Goal: Transaction & Acquisition: Purchase product/service

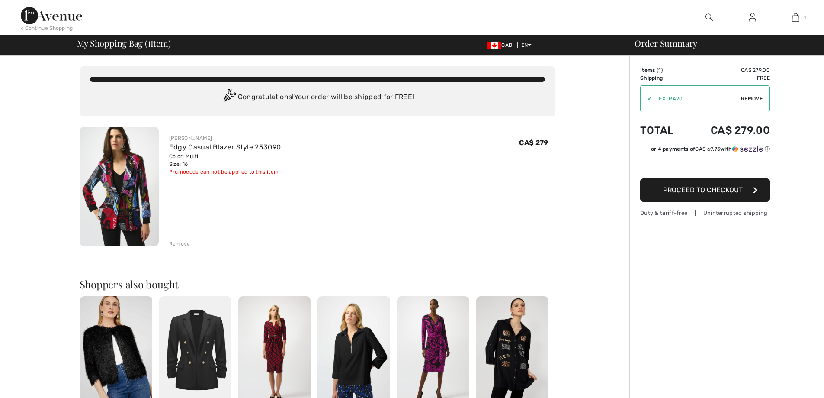
click at [122, 192] on img at bounding box center [119, 186] width 79 height 119
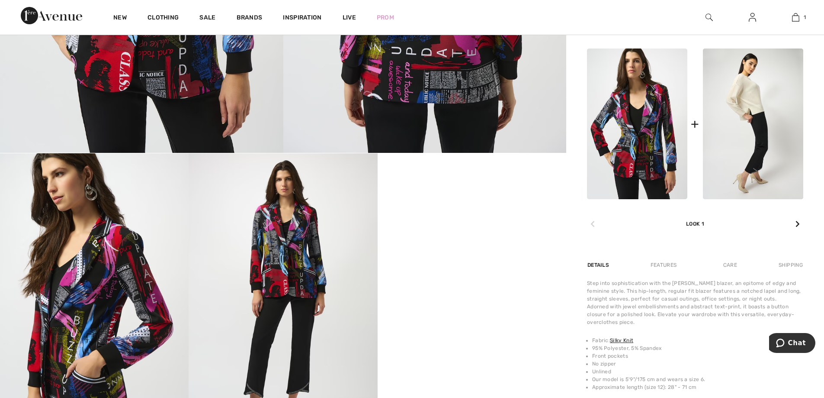
scroll to position [346, 0]
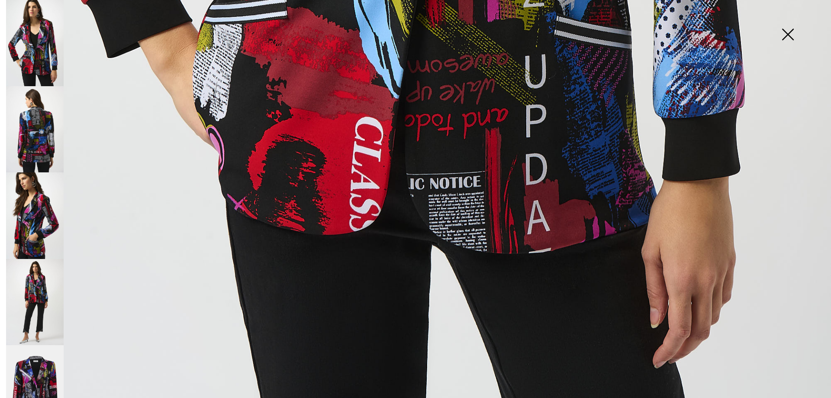
scroll to position [838, 0]
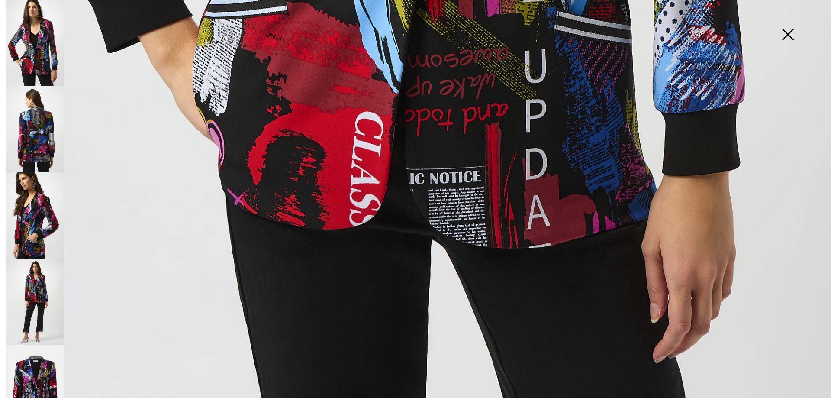
click at [20, 293] on img at bounding box center [35, 302] width 58 height 86
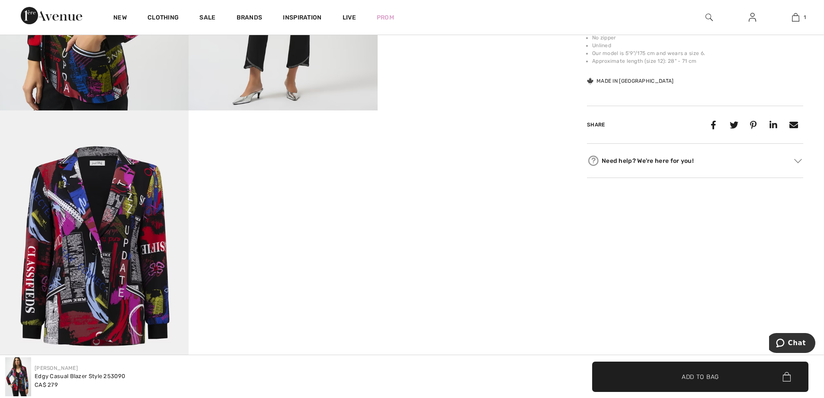
scroll to position [828, 0]
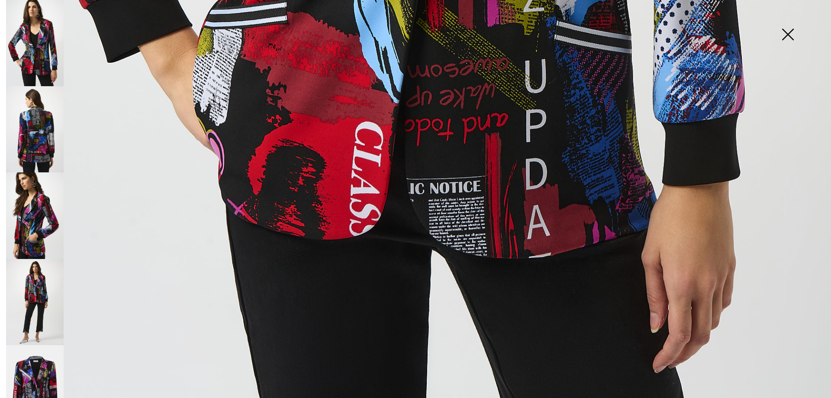
scroll to position [838, 0]
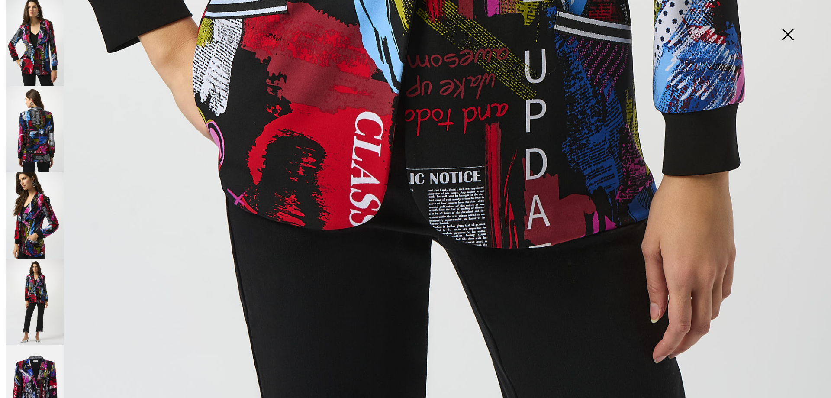
click at [790, 35] on img at bounding box center [787, 35] width 43 height 45
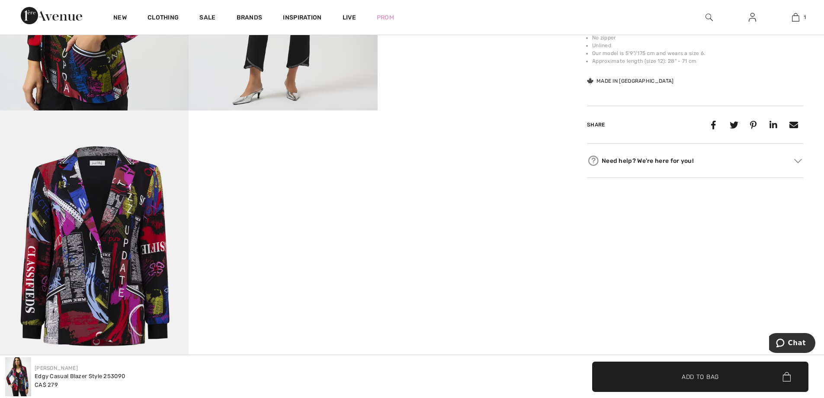
scroll to position [828, 0]
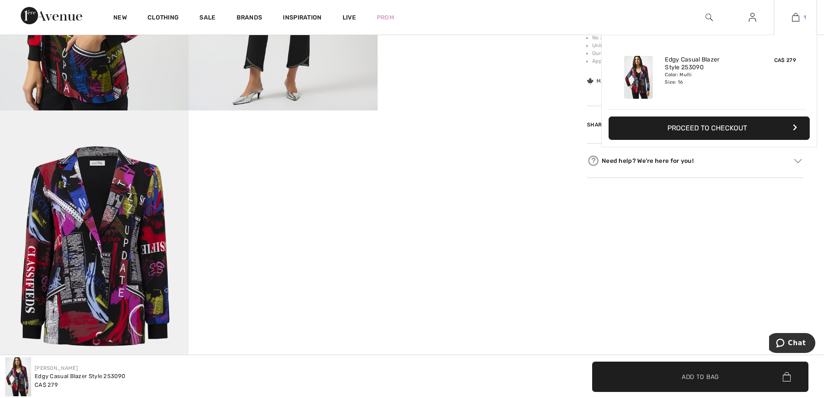
click at [802, 16] on link "1" at bounding box center [796, 17] width 42 height 10
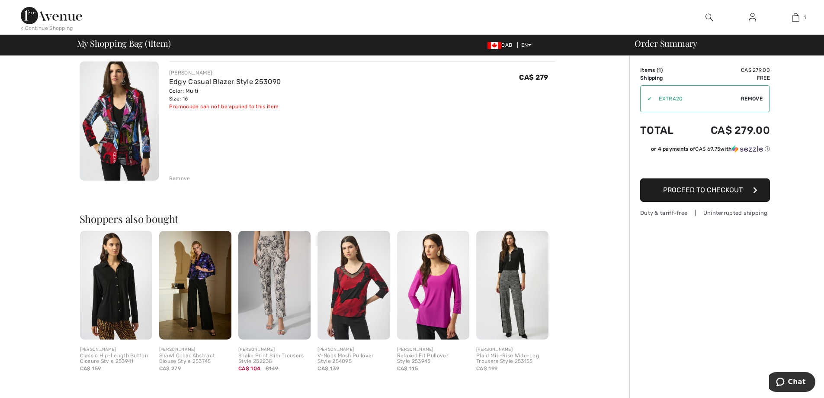
scroll to position [30, 0]
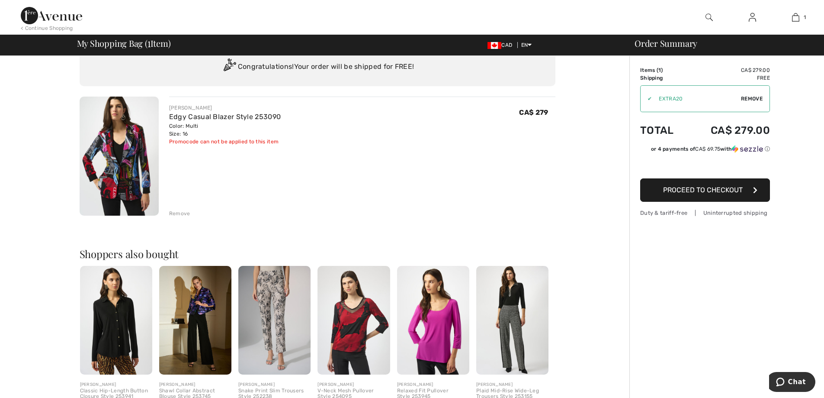
click at [137, 174] on img at bounding box center [119, 155] width 79 height 119
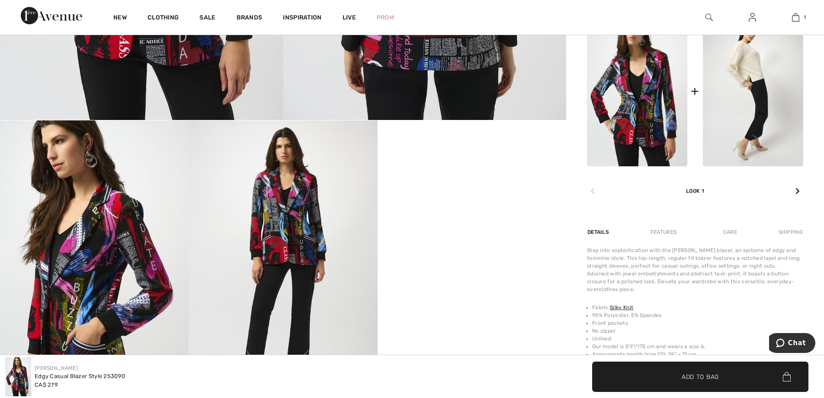
scroll to position [433, 0]
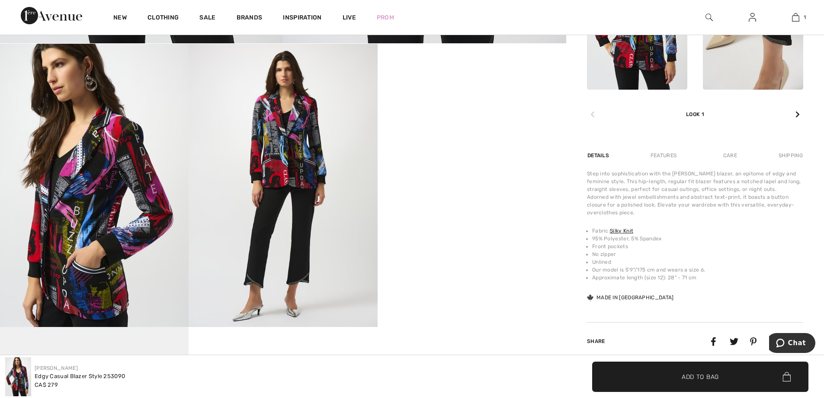
click at [781, 77] on img at bounding box center [753, 14] width 100 height 151
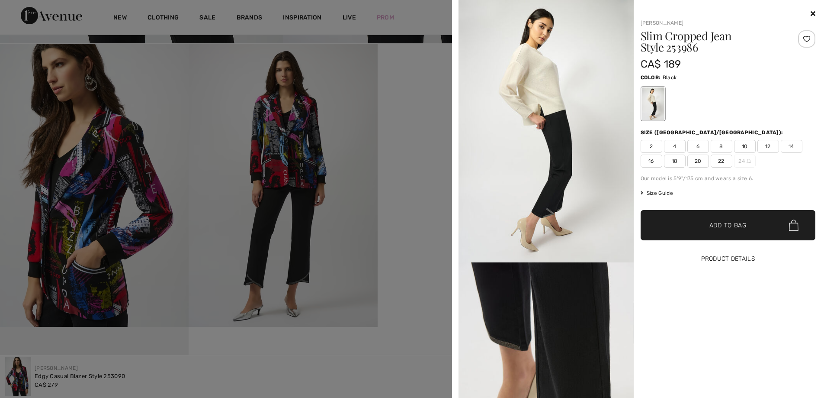
click at [720, 257] on button "Product Details" at bounding box center [728, 259] width 175 height 30
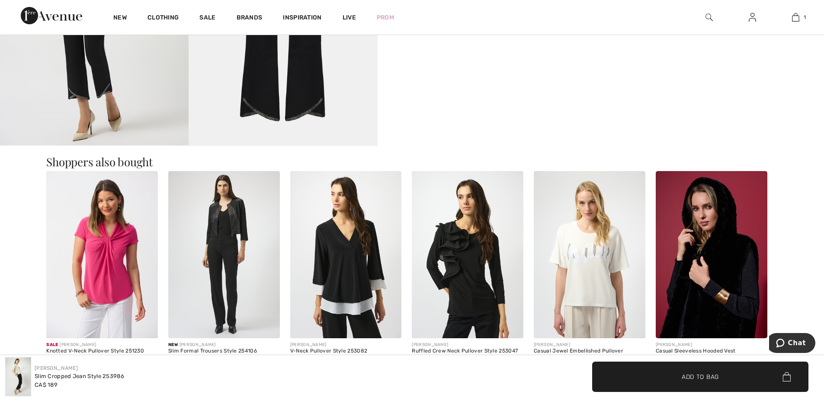
scroll to position [952, 0]
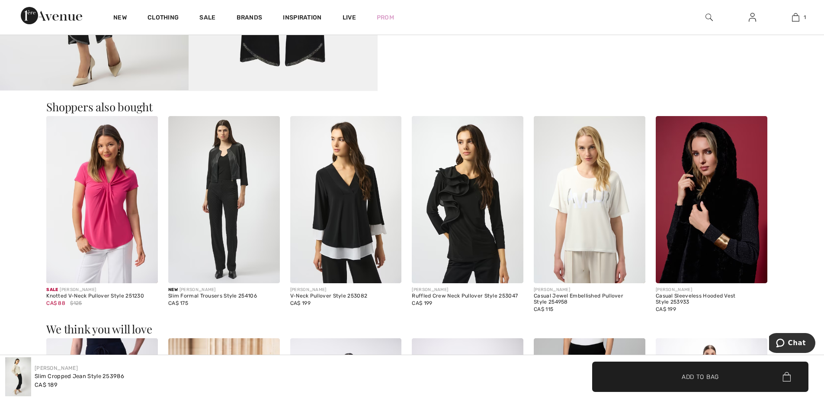
click at [220, 206] on img at bounding box center [224, 199] width 112 height 167
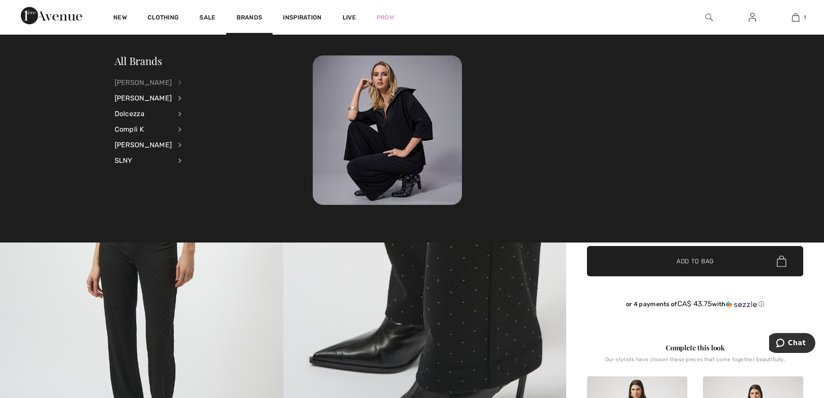
click at [134, 84] on div "[PERSON_NAME]" at bounding box center [144, 83] width 58 height 16
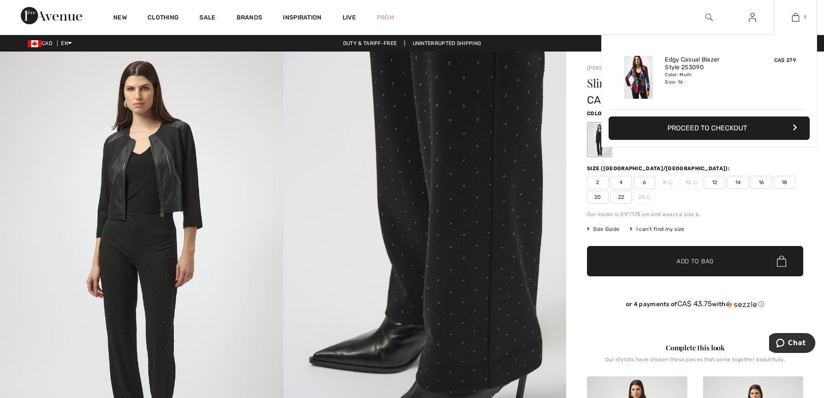
click at [798, 13] on img at bounding box center [795, 17] width 7 height 10
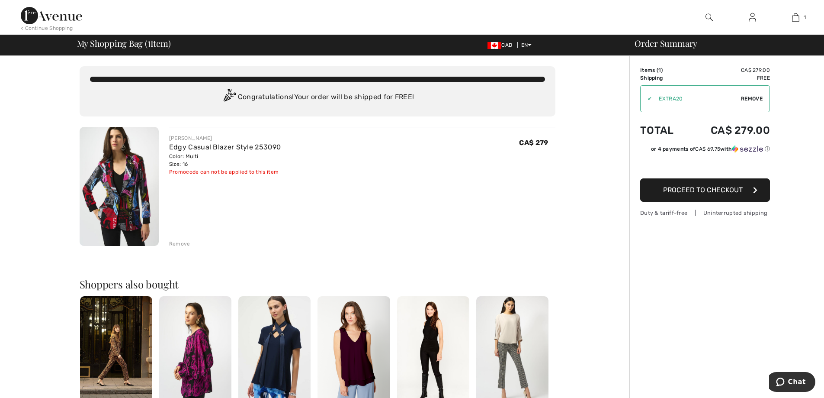
click at [753, 96] on span "Remove" at bounding box center [752, 99] width 22 height 8
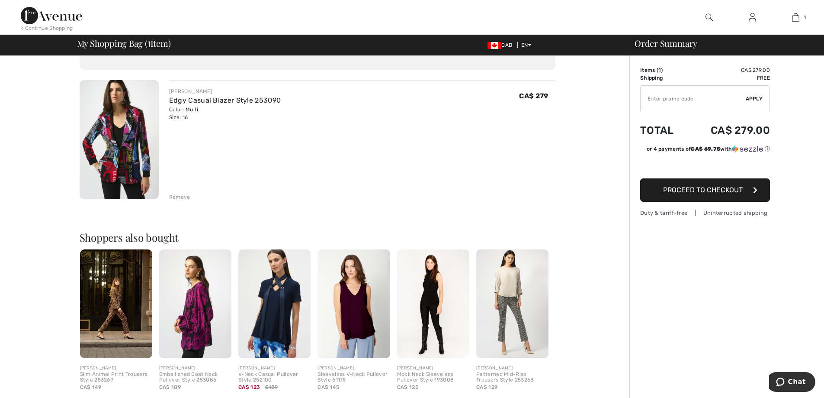
scroll to position [43, 0]
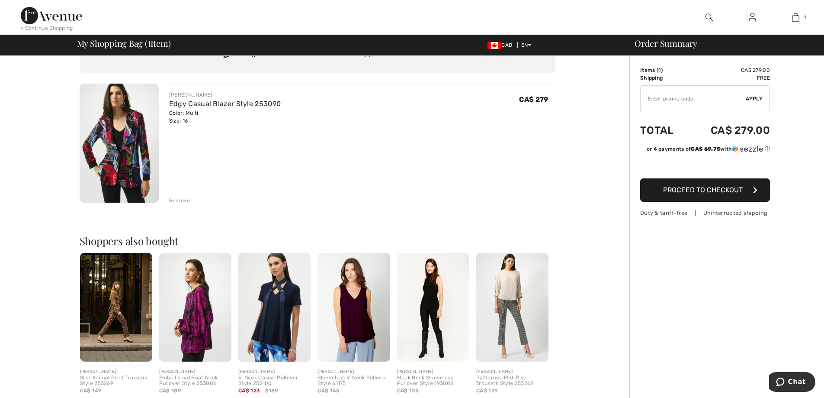
click at [691, 193] on span "Proceed to Checkout" at bounding box center [703, 190] width 80 height 8
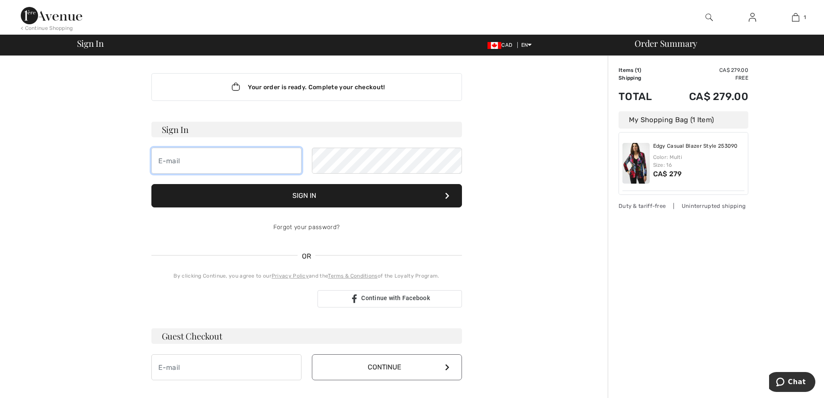
click at [237, 163] on input "email" at bounding box center [226, 161] width 150 height 26
drag, startPoint x: 178, startPoint y: 159, endPoint x: 208, endPoint y: 159, distance: 29.9
click at [179, 159] on input "[EMAIL_ADDRESS][DOMAIN_NAME]" at bounding box center [226, 161] width 150 height 26
click at [151, 184] on button "Sign In" at bounding box center [306, 195] width 311 height 23
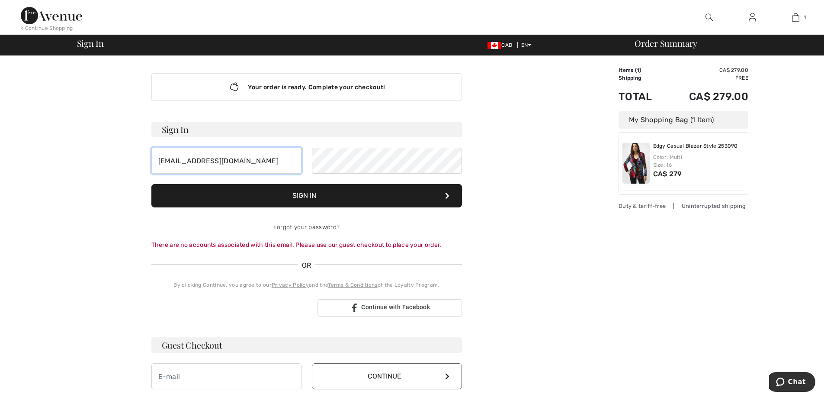
click at [217, 162] on input "bking3volunteer@gmail.com" at bounding box center [226, 161] width 150 height 26
type input "bking3@gmail.com"
click at [314, 202] on button "Sign In" at bounding box center [306, 195] width 311 height 23
click at [317, 225] on link "Forgot your password?" at bounding box center [306, 226] width 66 height 7
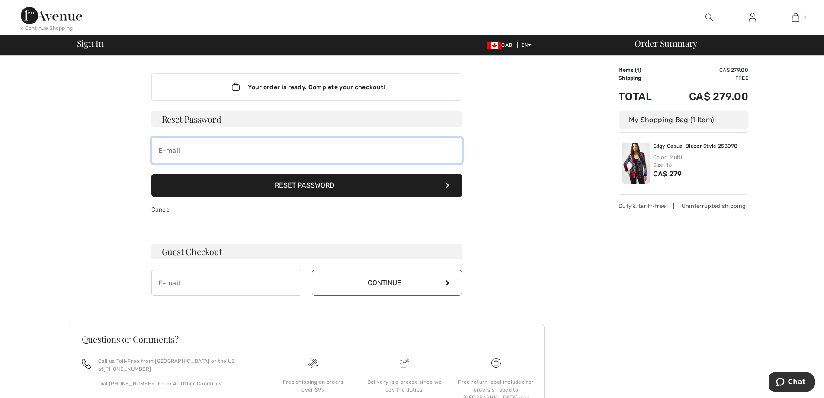
click at [236, 145] on input "email" at bounding box center [306, 150] width 311 height 26
click at [311, 182] on button "Reset Password" at bounding box center [306, 185] width 311 height 23
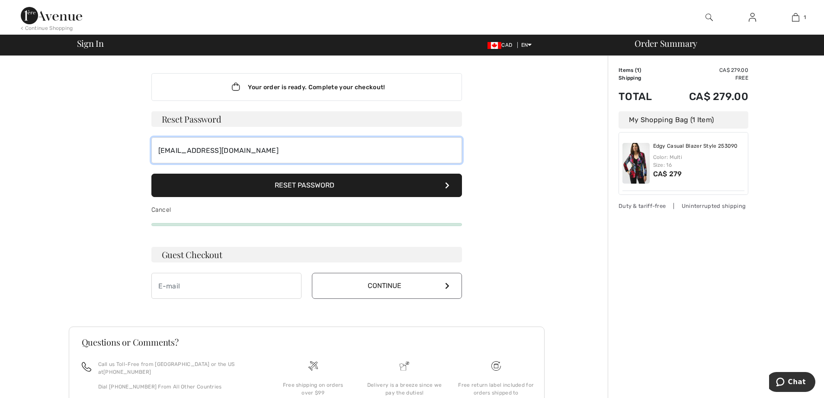
drag, startPoint x: 181, startPoint y: 148, endPoint x: 190, endPoint y: 148, distance: 9.1
click at [181, 148] on input "bking3@gmail.com" at bounding box center [306, 150] width 311 height 26
type input "bking3volunteer@gmail.com"
click at [304, 183] on button "Reset Password" at bounding box center [306, 185] width 311 height 23
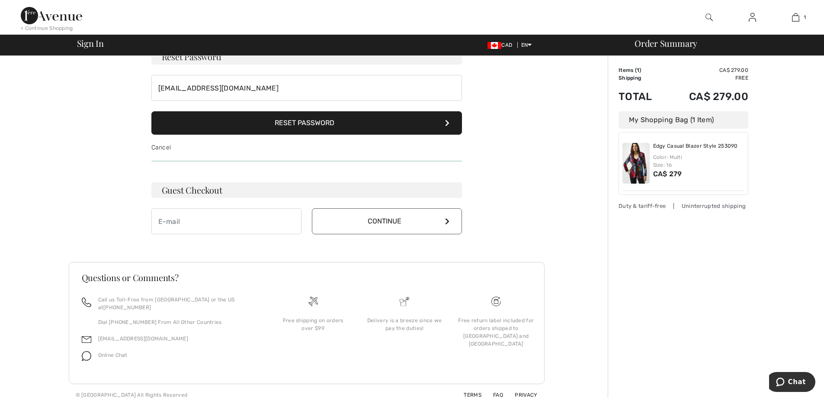
scroll to position [61, 0]
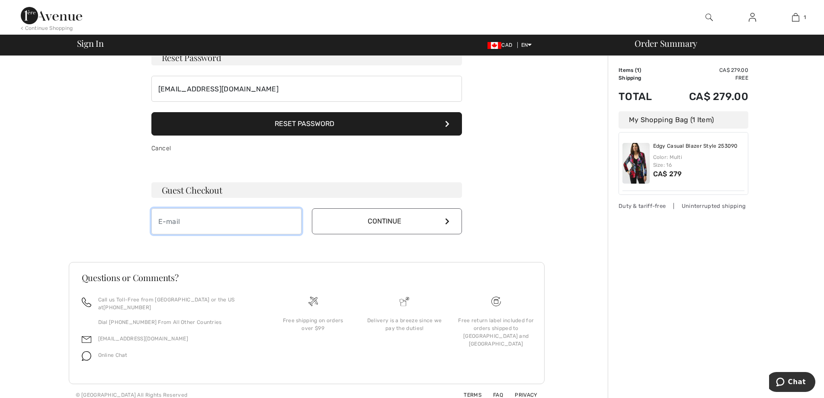
click at [226, 215] on input "email" at bounding box center [226, 221] width 150 height 26
type input "bking3@gmail.com"
click at [399, 221] on button "Continue" at bounding box center [387, 221] width 150 height 26
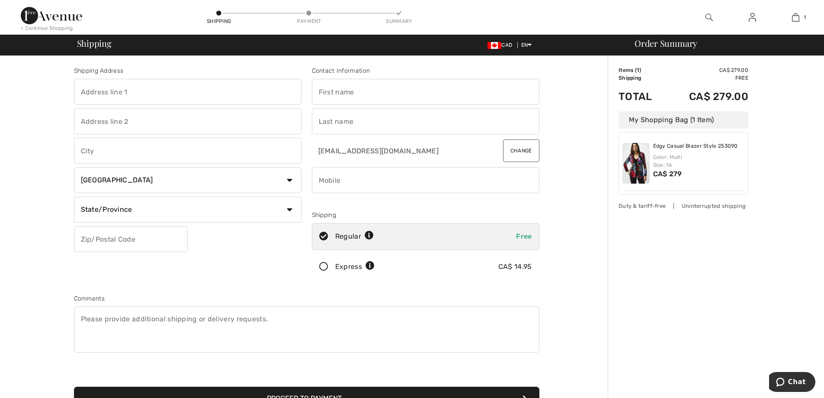
click at [142, 95] on input "text" at bounding box center [188, 92] width 228 height 26
type input "[STREET_ADDRESS][PERSON_NAME]"
type input "[GEOGRAPHIC_DATA]"
select select "ON"
type input "L7G4V5"
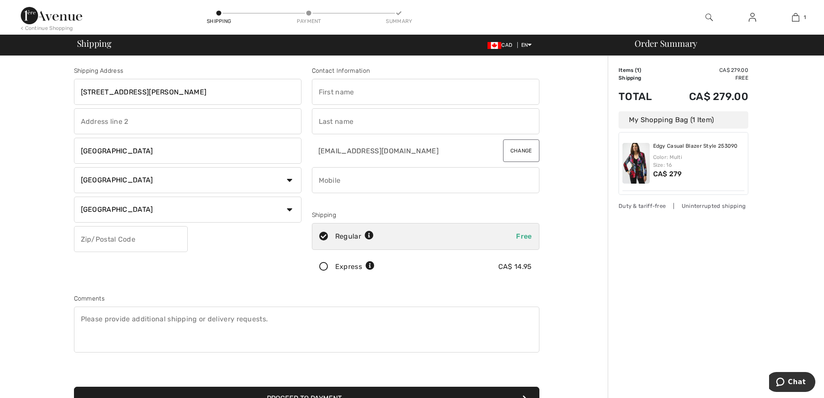
type input "Beverley"
type input "King"
type input "9056912029"
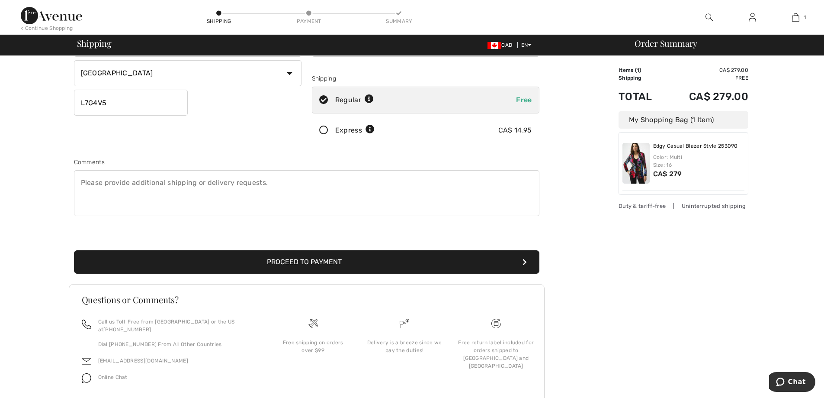
scroll to position [158, 0]
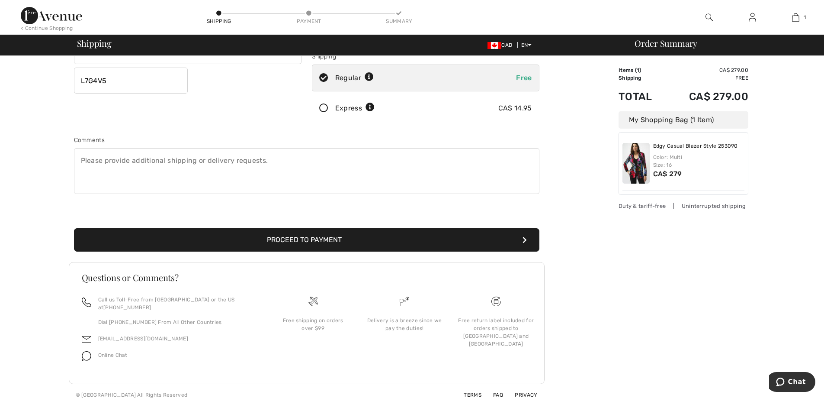
click at [298, 240] on button "Proceed to Payment" at bounding box center [307, 239] width 466 height 23
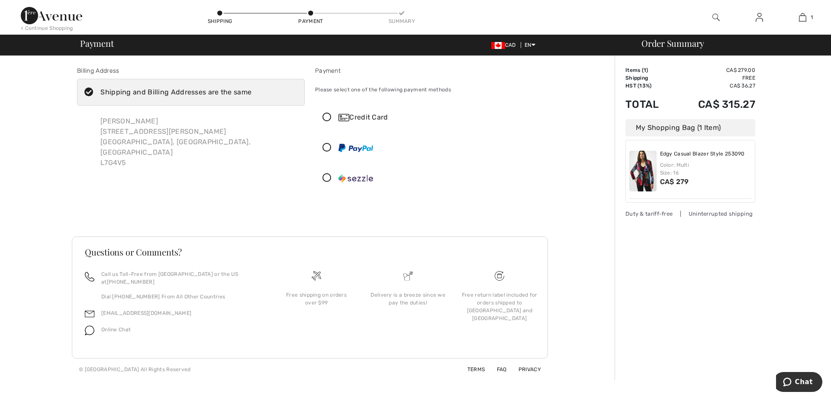
click at [326, 114] on icon at bounding box center [326, 117] width 23 height 9
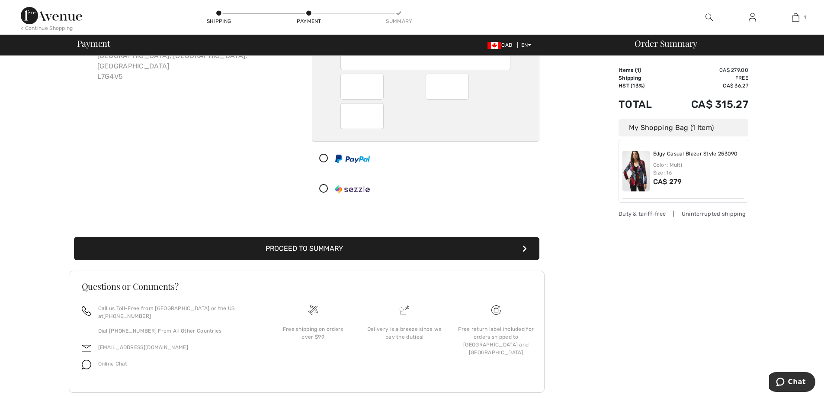
scroll to position [95, 0]
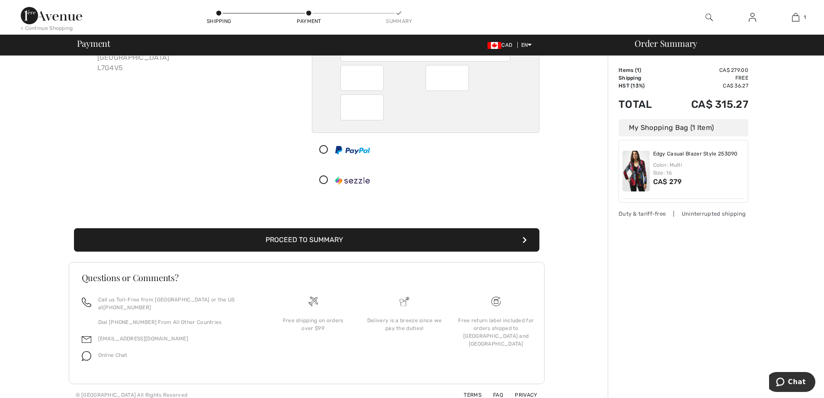
click at [315, 239] on button "Proceed to Summary" at bounding box center [307, 239] width 466 height 23
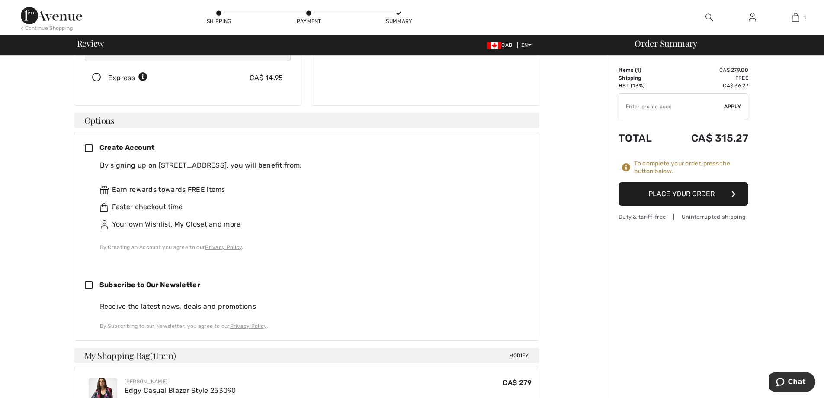
scroll to position [303, 0]
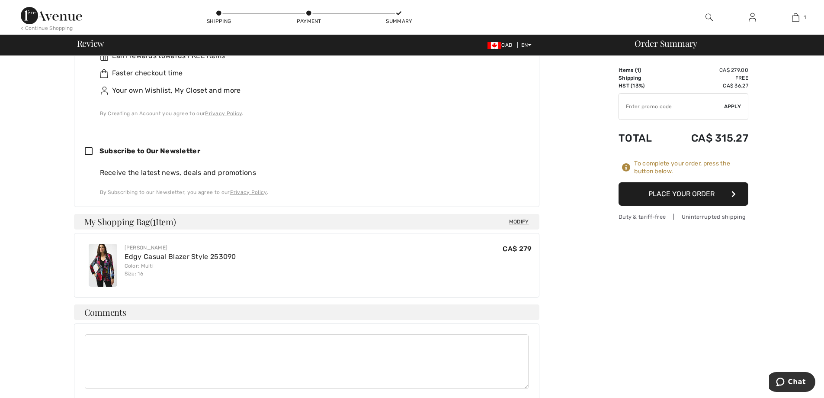
click at [685, 190] on button "Place Your Order" at bounding box center [684, 193] width 130 height 23
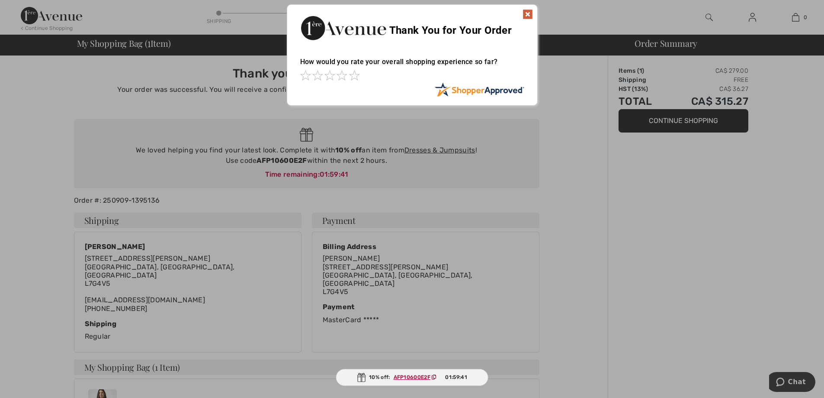
click at [527, 11] on img at bounding box center [528, 14] width 10 height 10
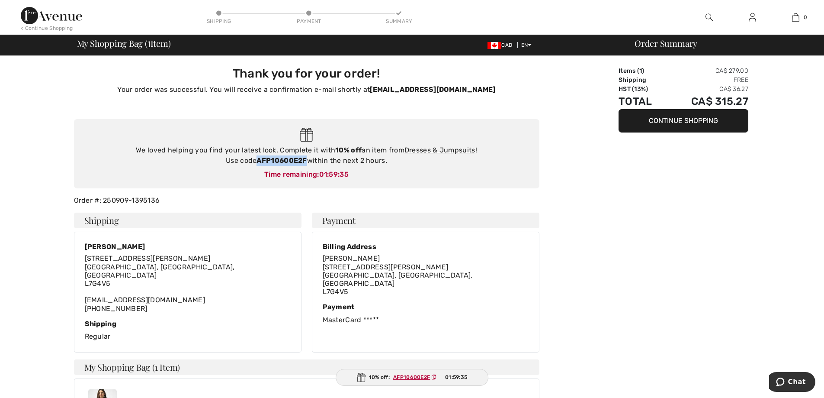
drag, startPoint x: 306, startPoint y: 157, endPoint x: 258, endPoint y: 161, distance: 48.7
click at [258, 161] on strong "AFP10600E2F" at bounding box center [282, 160] width 50 height 8
copy strong "AFP10600E2F"
click at [661, 204] on div "Order Summary Items ( 1 ) CA$ 279.00 Shipping Free HST (13%) CA$ 36.27 Total CA…" at bounding box center [716, 324] width 216 height 537
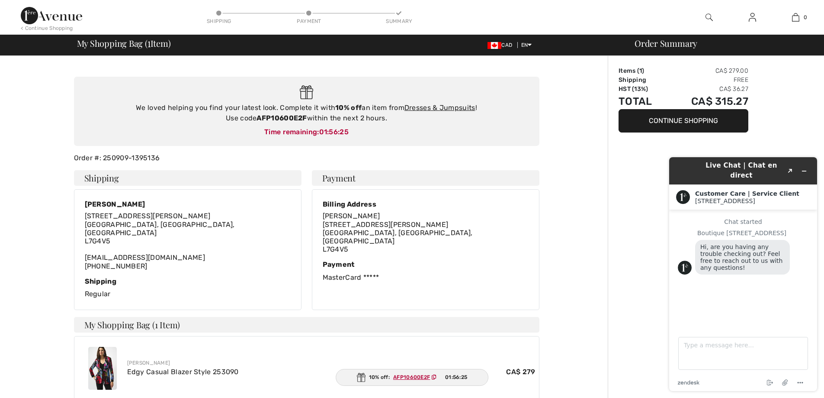
scroll to position [173, 0]
